Goal: Task Accomplishment & Management: Manage account settings

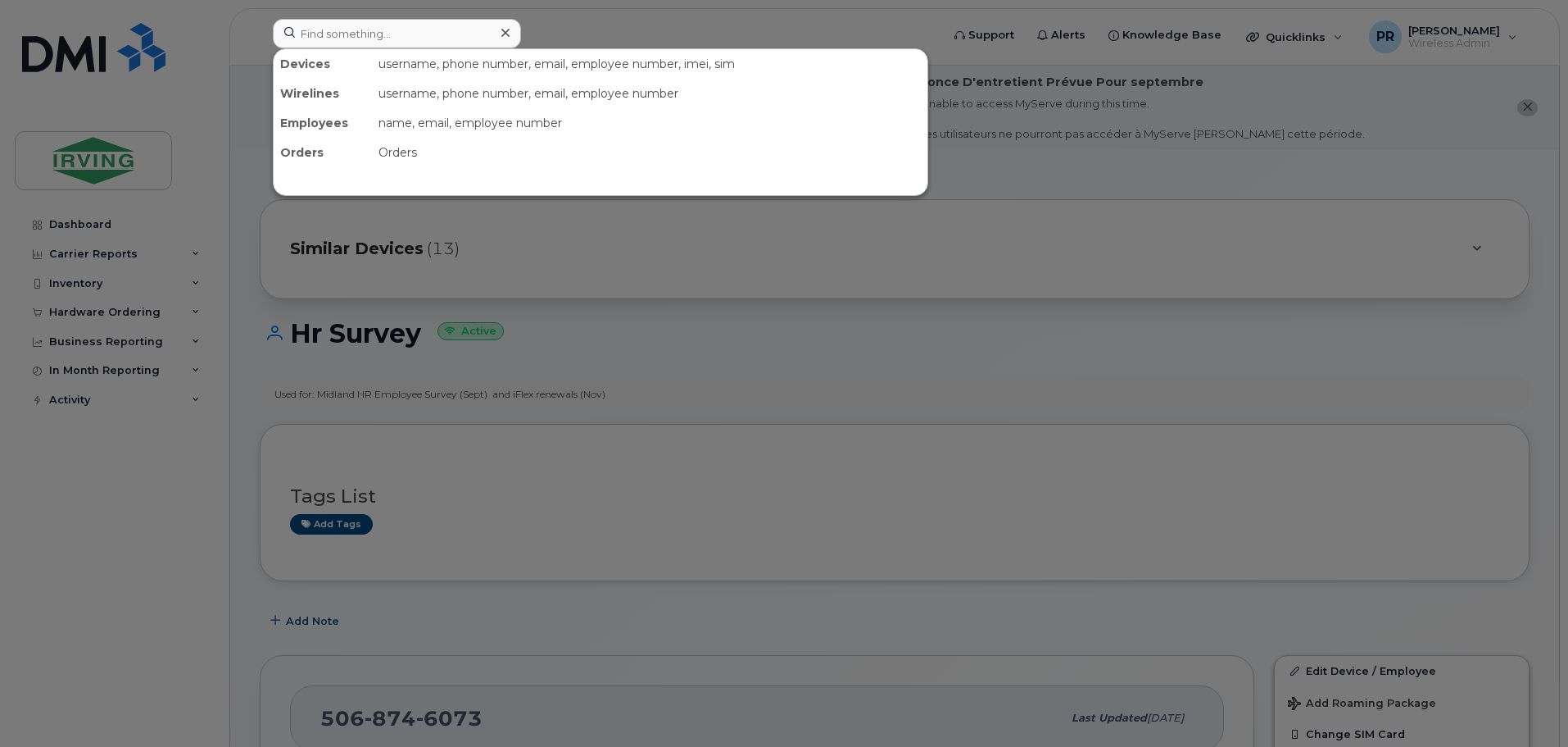
scroll to position [492, 0]
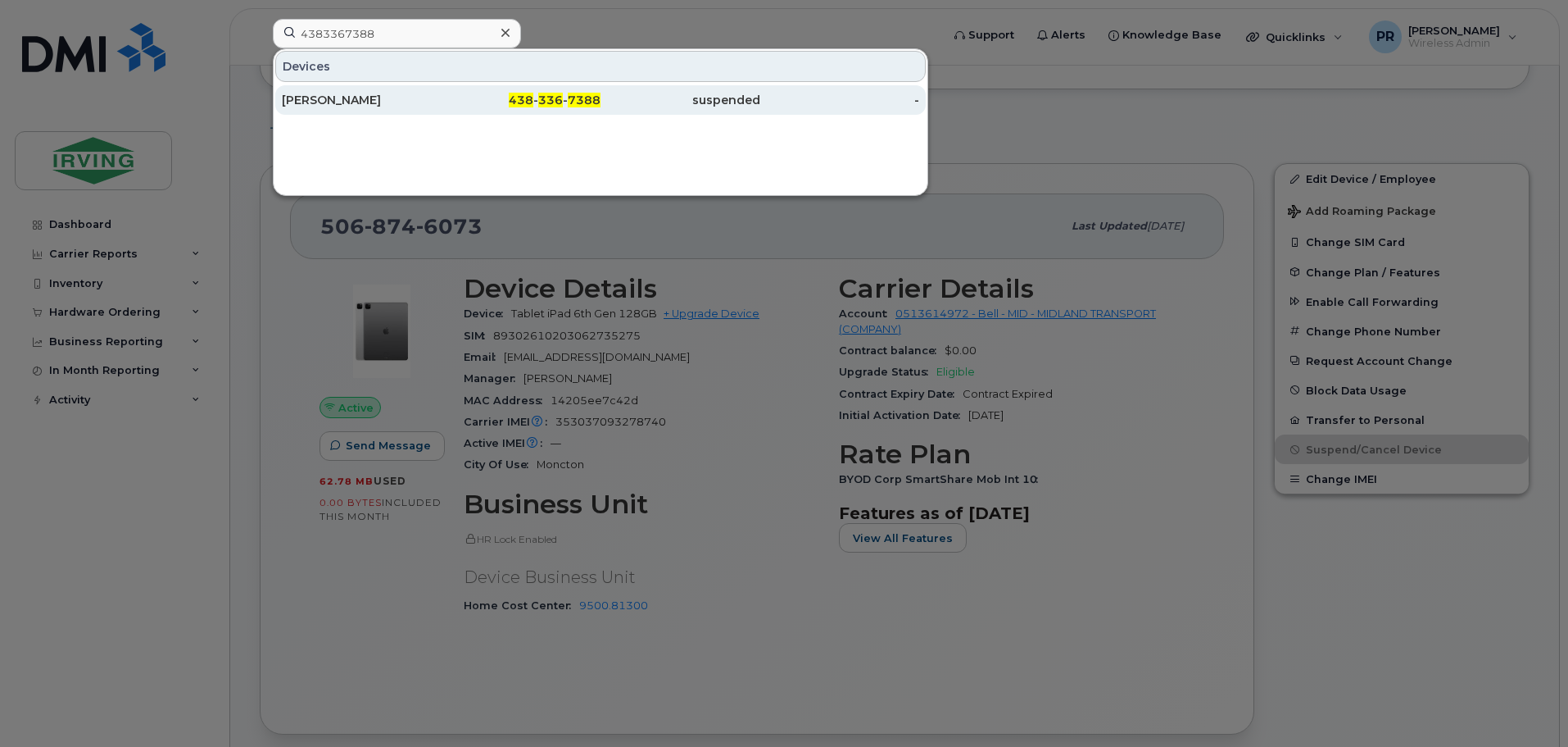
type input "4383367388"
click at [382, 88] on div "[PERSON_NAME]" at bounding box center [362, 99] width 160 height 29
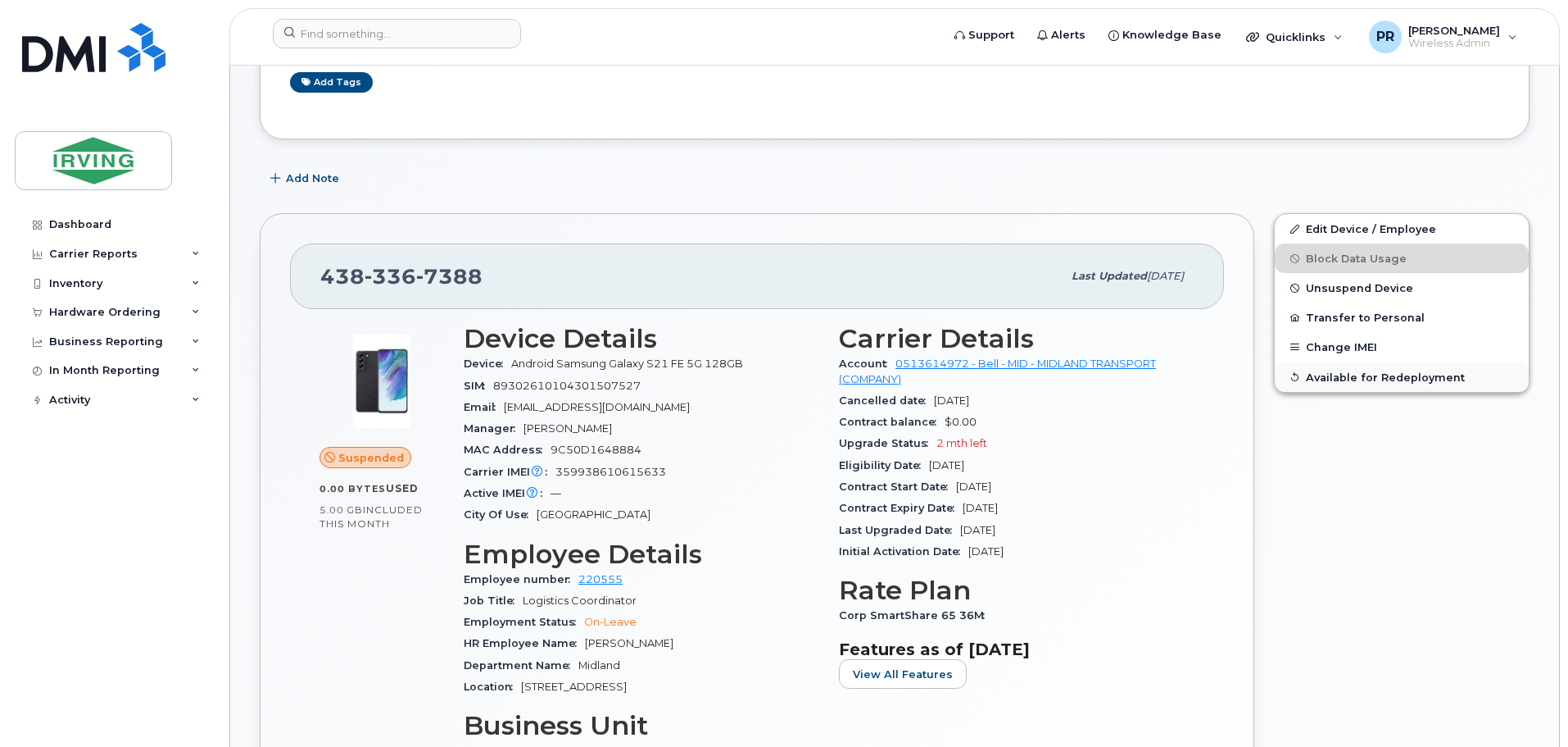
scroll to position [328, 0]
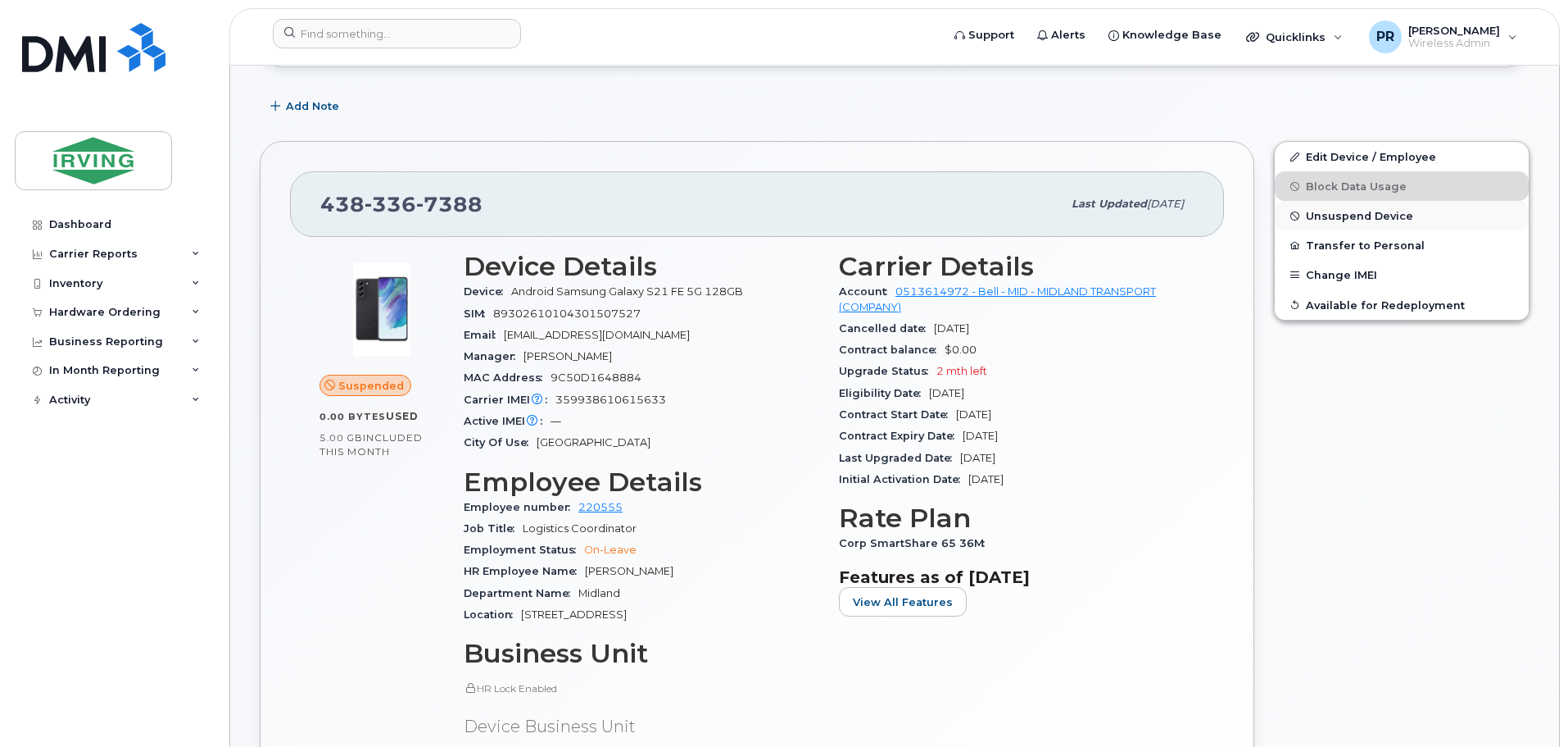
click at [1370, 217] on span "Unsuspend Device" at bounding box center [1359, 215] width 108 height 13
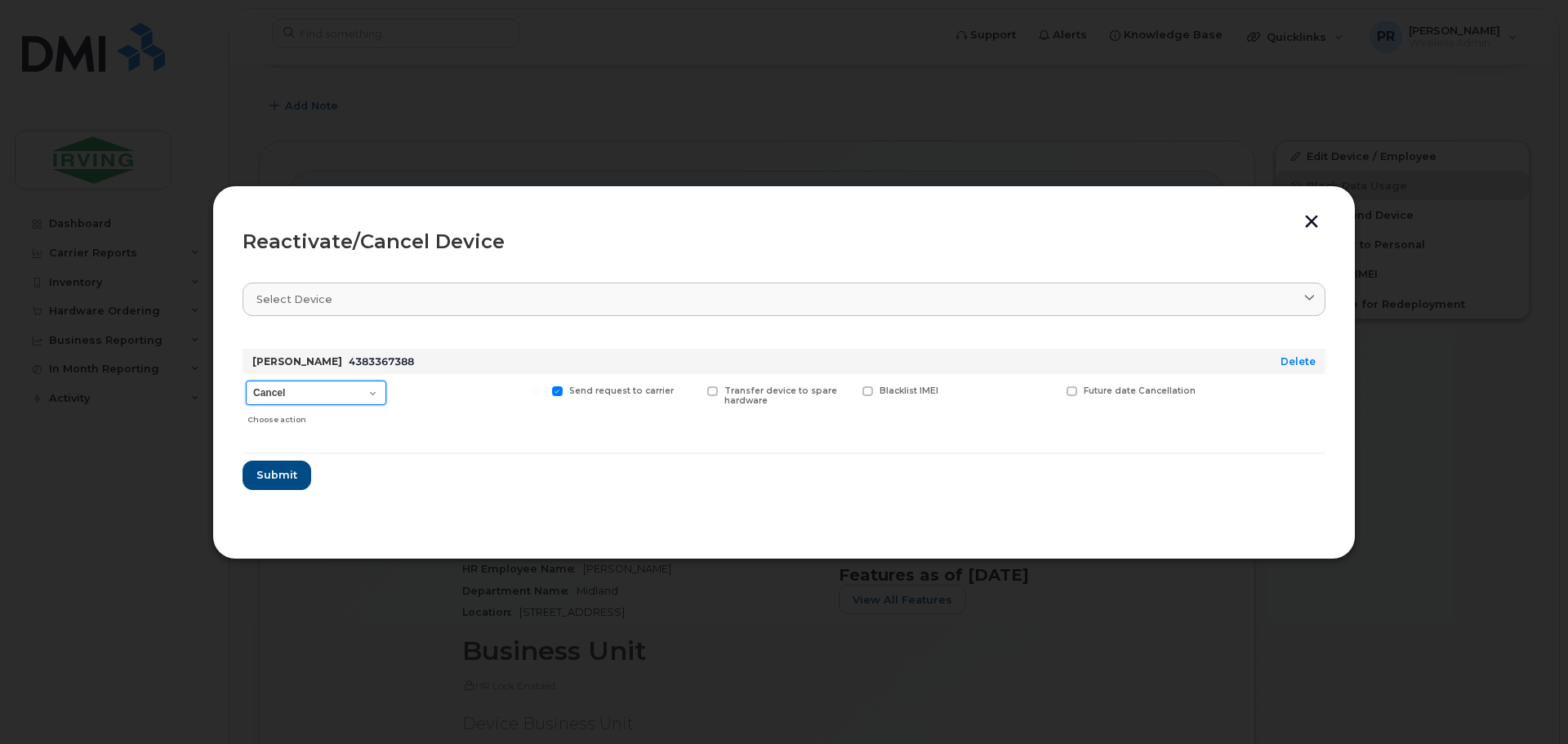
click at [315, 390] on select "Cancel Suspend - Extend Suspension Reactivate" at bounding box center [316, 392] width 141 height 24
select select "[object Object]"
click at [246, 380] on select "Cancel Suspend - Extend Suspension Reactivate" at bounding box center [316, 392] width 141 height 24
click at [287, 476] on span "Submit" at bounding box center [276, 474] width 41 height 16
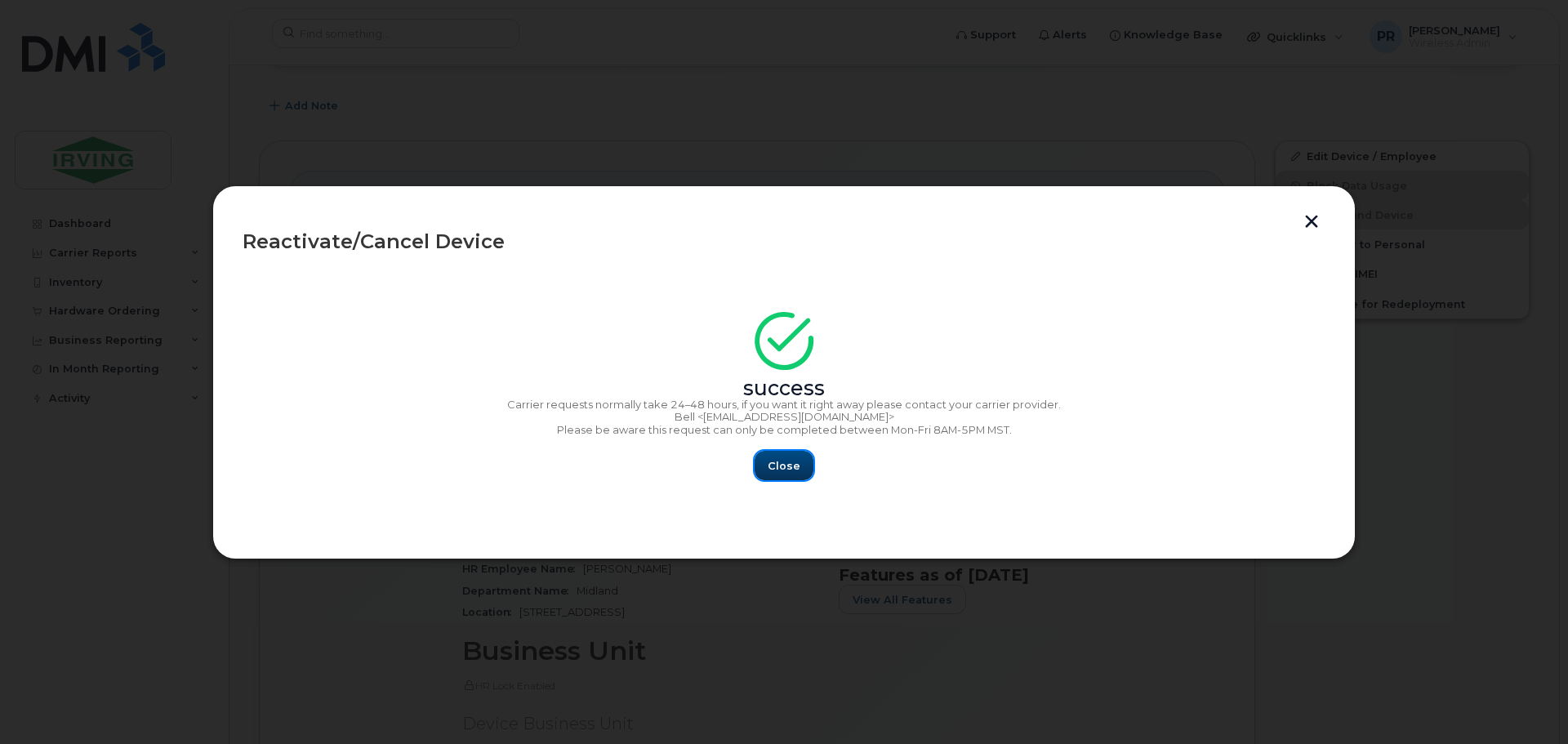
click at [809, 469] on button "Close" at bounding box center [784, 465] width 59 height 29
